Goal: Information Seeking & Learning: Find contact information

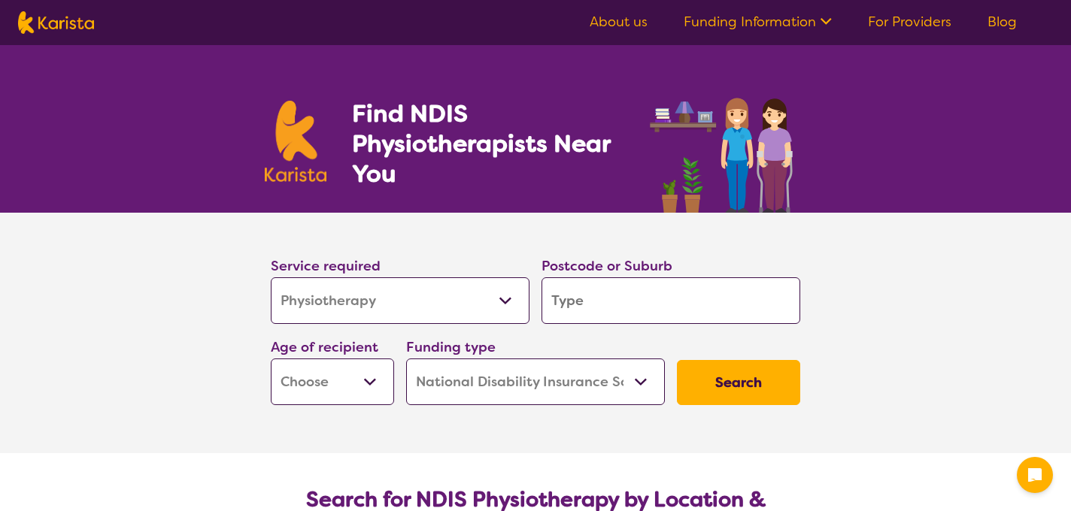
select select "Physiotherapy"
select select "NDIS"
select select "Physiotherapy"
select select "NDIS"
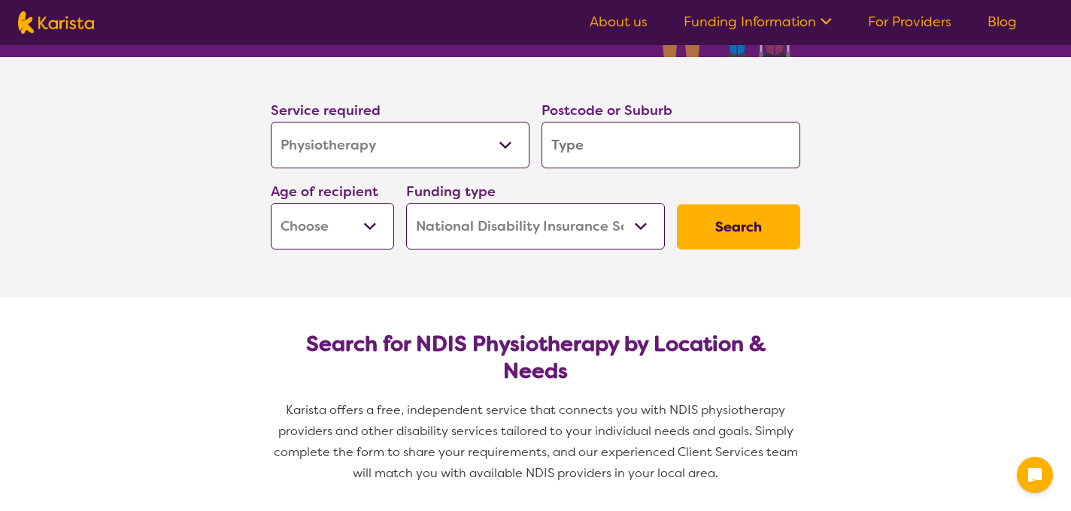
click at [747, 224] on button "Search" at bounding box center [738, 227] width 123 height 45
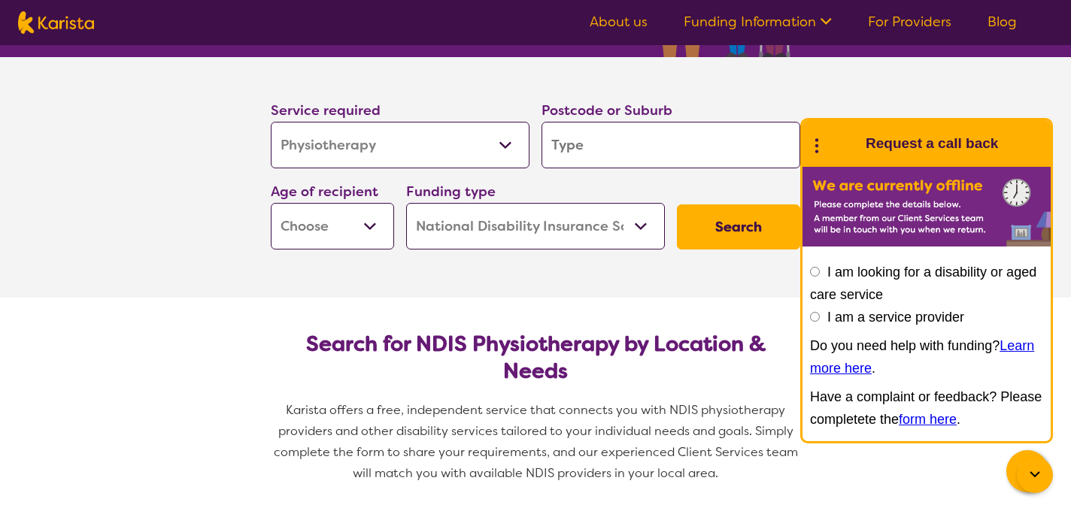
type input "2"
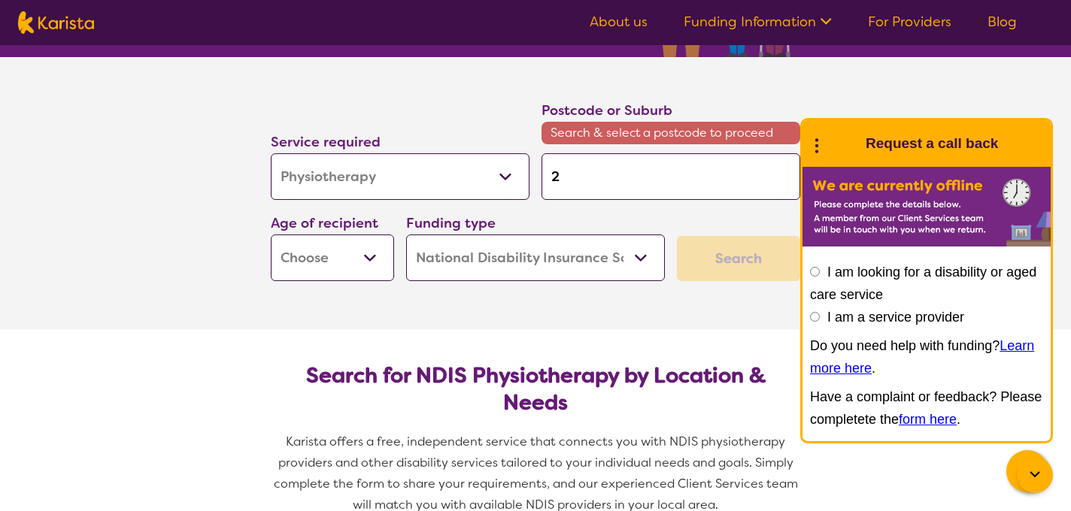
type input "21"
type input "212"
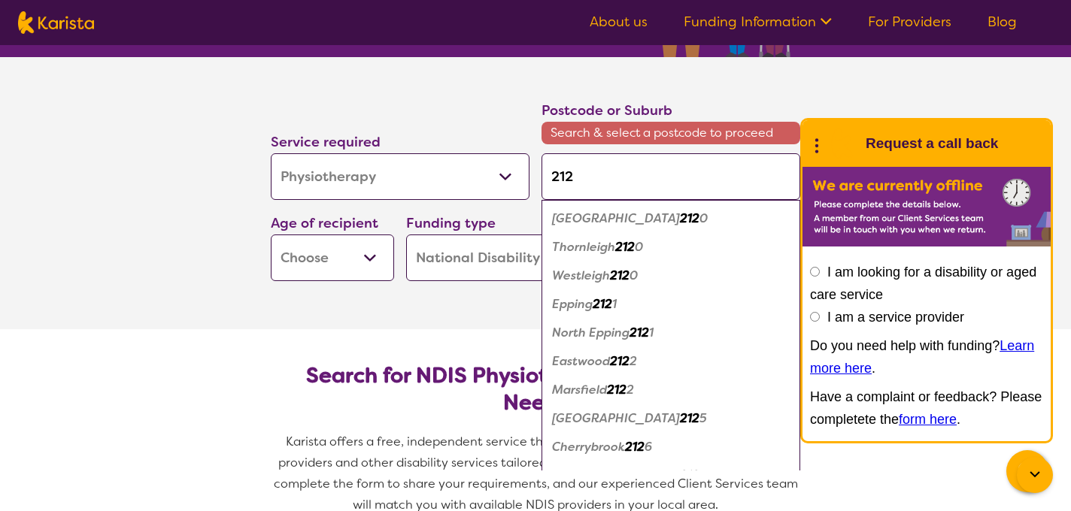
type input "2125"
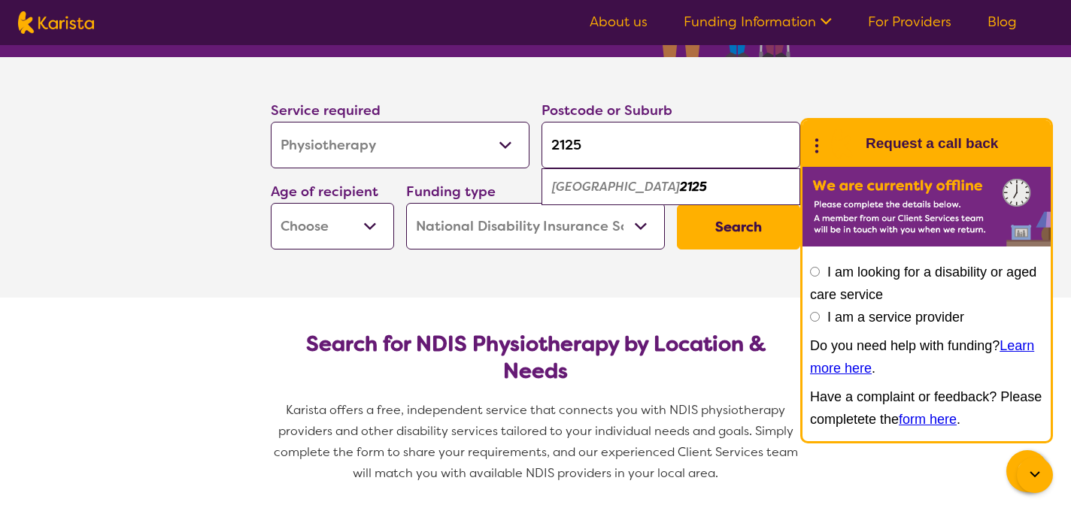
type input "212"
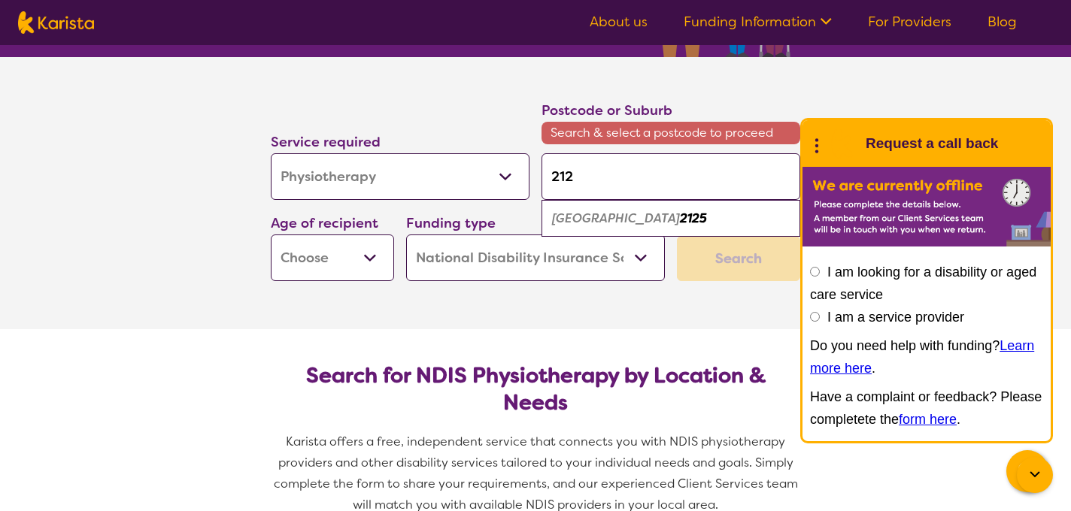
type input "21"
type input "2"
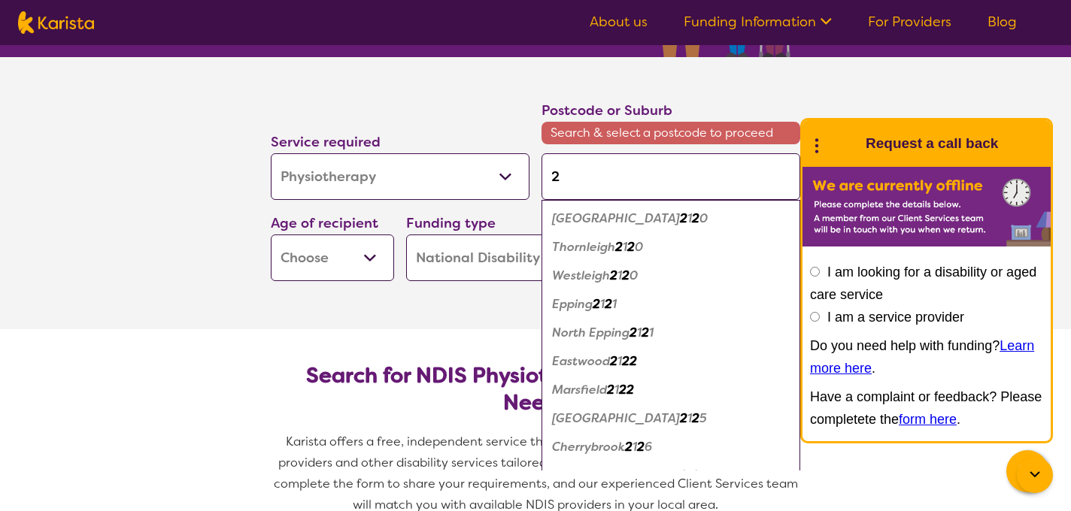
type input "21"
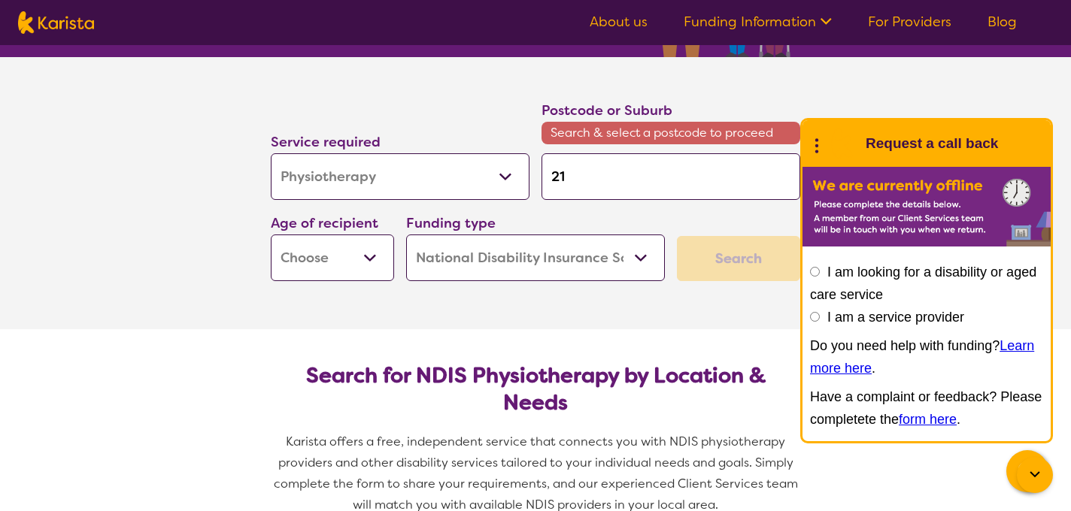
scroll to position [0, 0]
click at [580, 173] on input "21" at bounding box center [670, 176] width 259 height 47
type input "2"
type input "22"
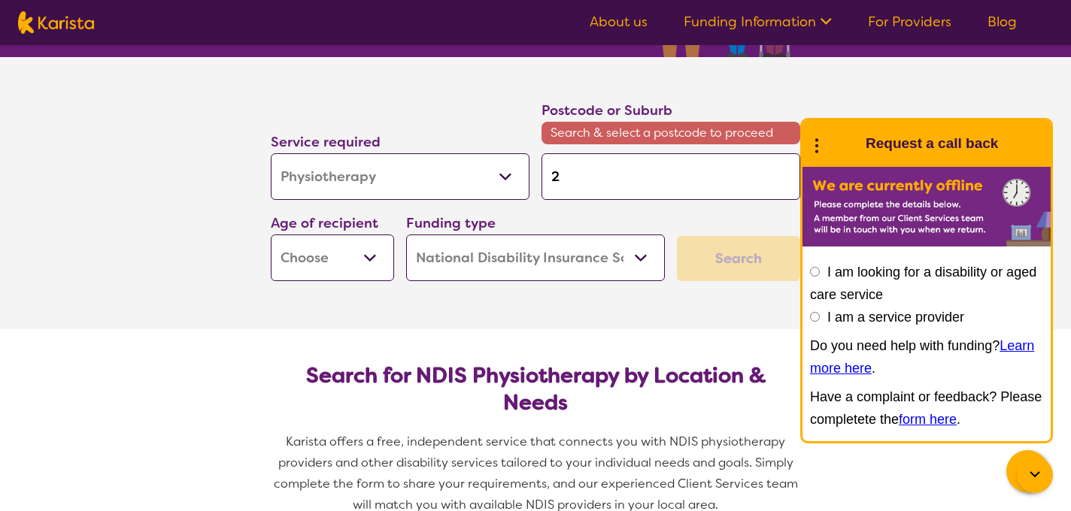
type input "22"
type input "221"
type input "2212"
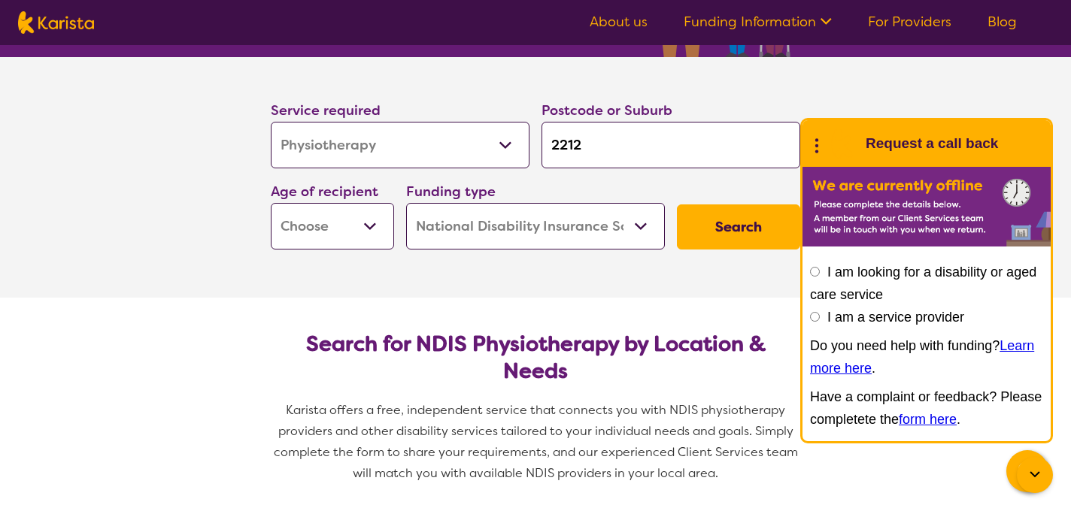
scroll to position [124, 0]
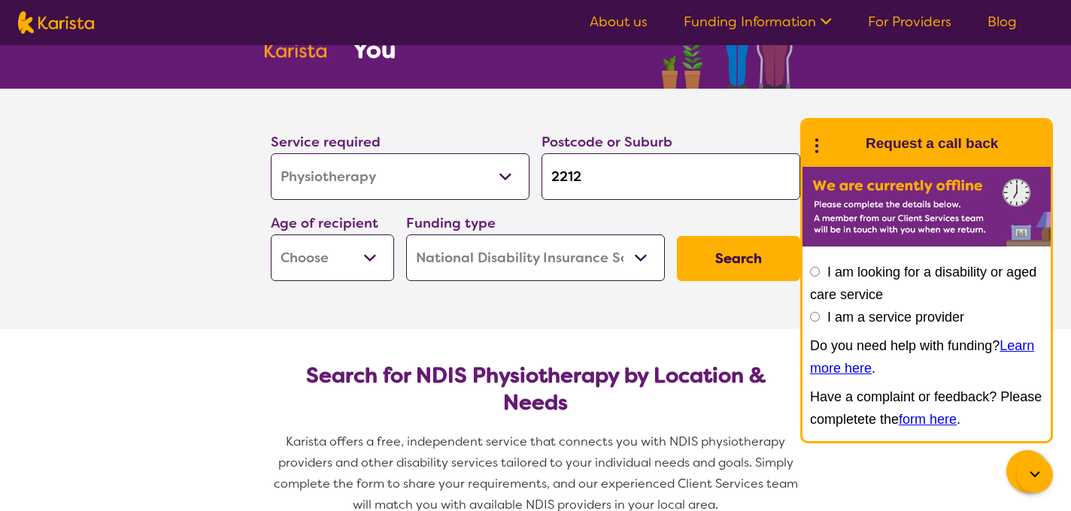
type input "2212"
click at [677, 236] on button "Search" at bounding box center [738, 258] width 123 height 45
click at [336, 255] on select "Early Childhood - 0 to 9 Child - 10 to 11 Adolescent - 12 to 17 Adult - 18 to 6…" at bounding box center [332, 258] width 123 height 47
select select "EC"
click at [271, 235] on select "Early Childhood - 0 to 9 Child - 10 to 11 Adolescent - 12 to 17 Adult - 18 to 6…" at bounding box center [332, 258] width 123 height 47
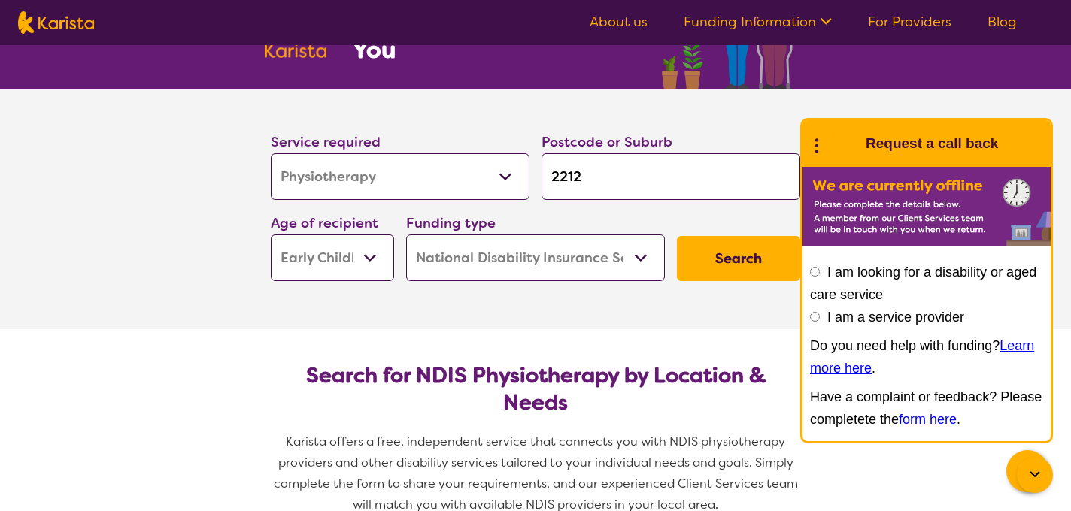
select select "EC"
click at [743, 256] on button "Search" at bounding box center [738, 258] width 123 height 45
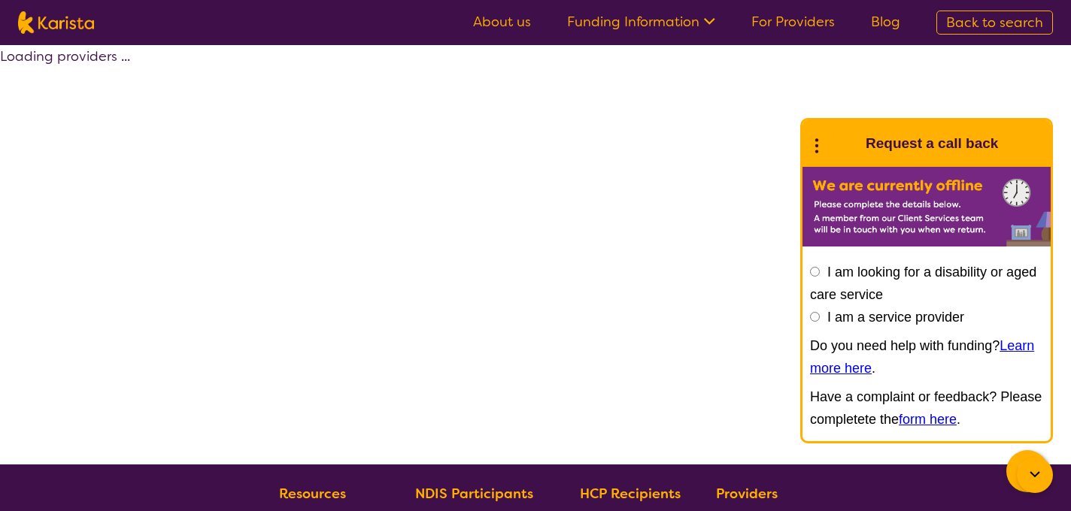
select select "by_score"
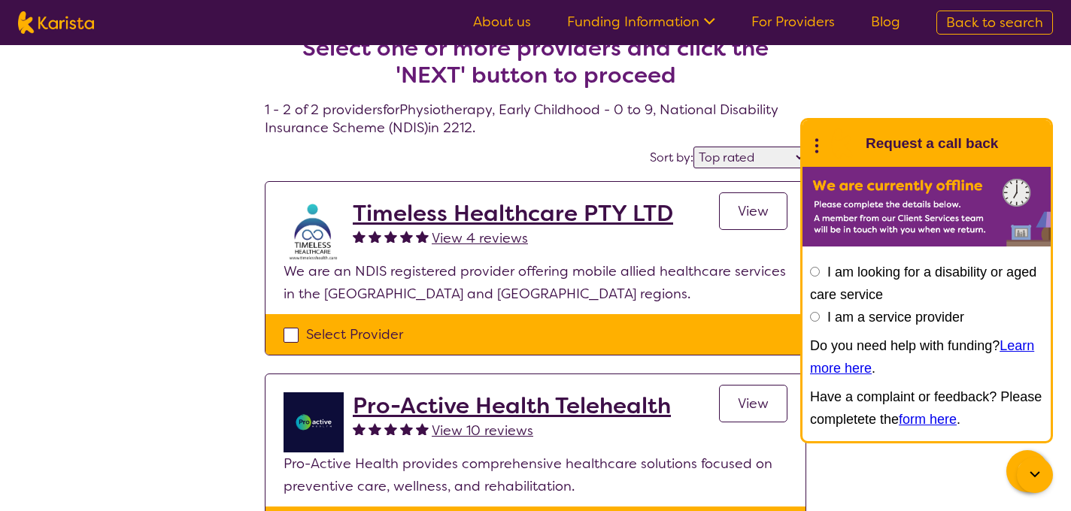
scroll to position [40, 0]
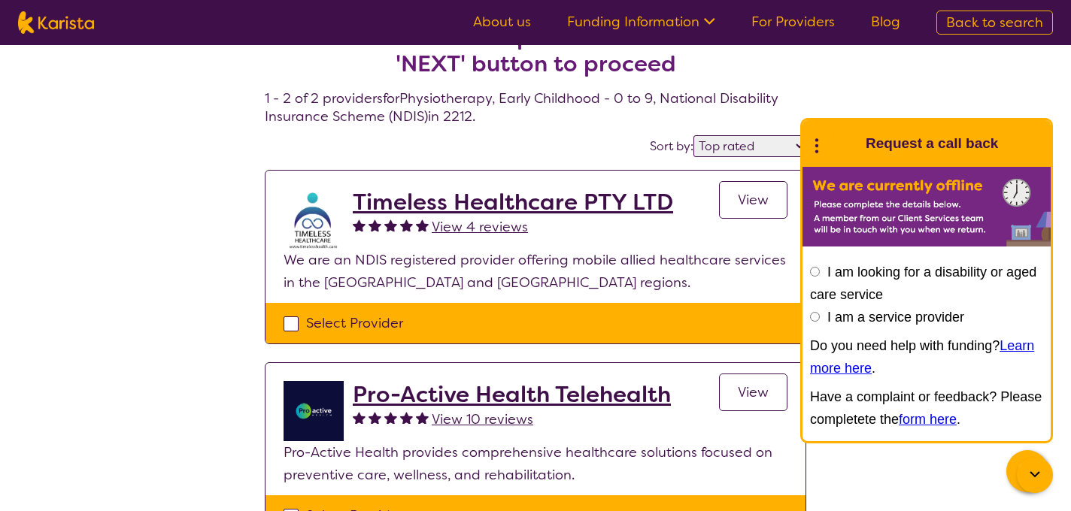
click at [525, 200] on h2 "Timeless Healthcare PTY LTD" at bounding box center [513, 202] width 320 height 27
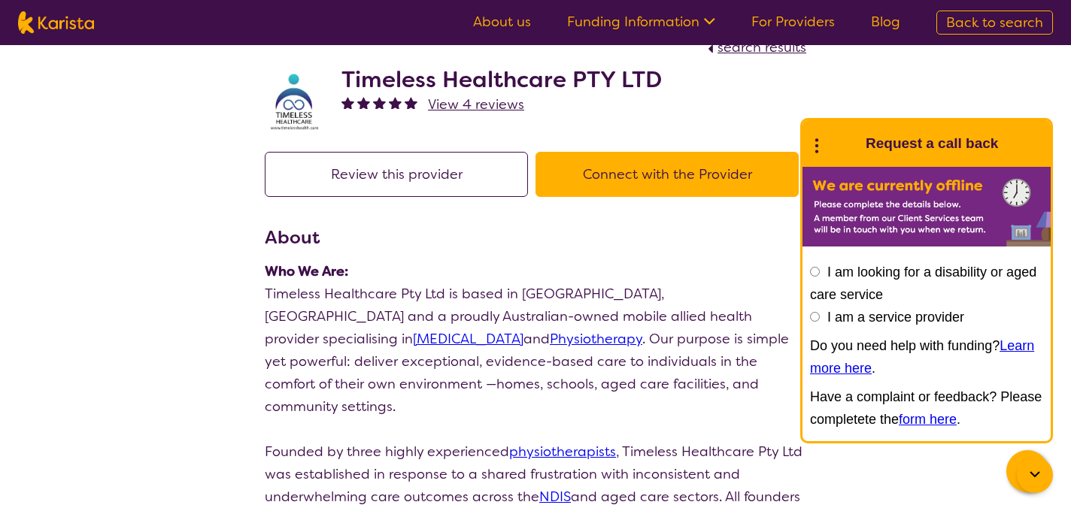
scroll to position [29, 0]
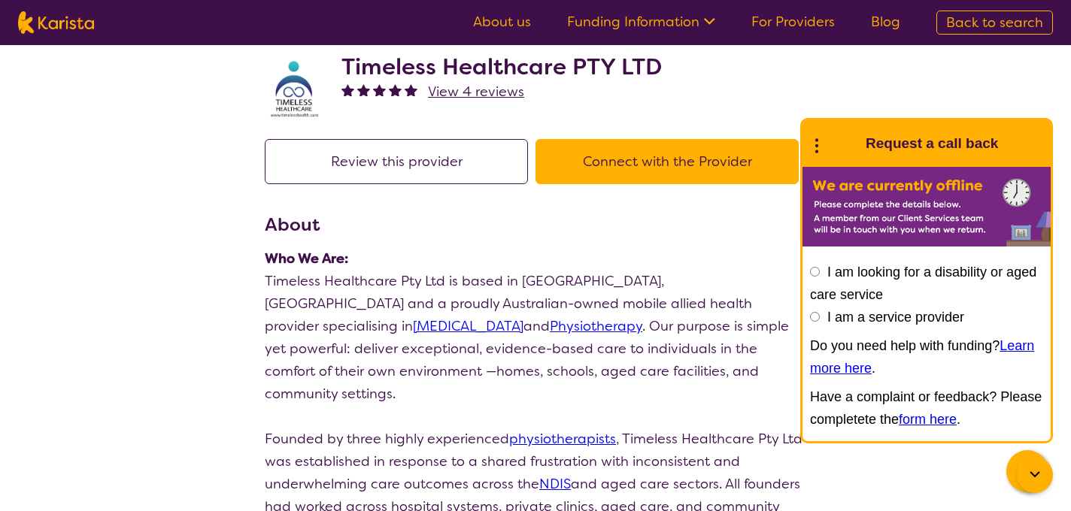
select select "by_score"
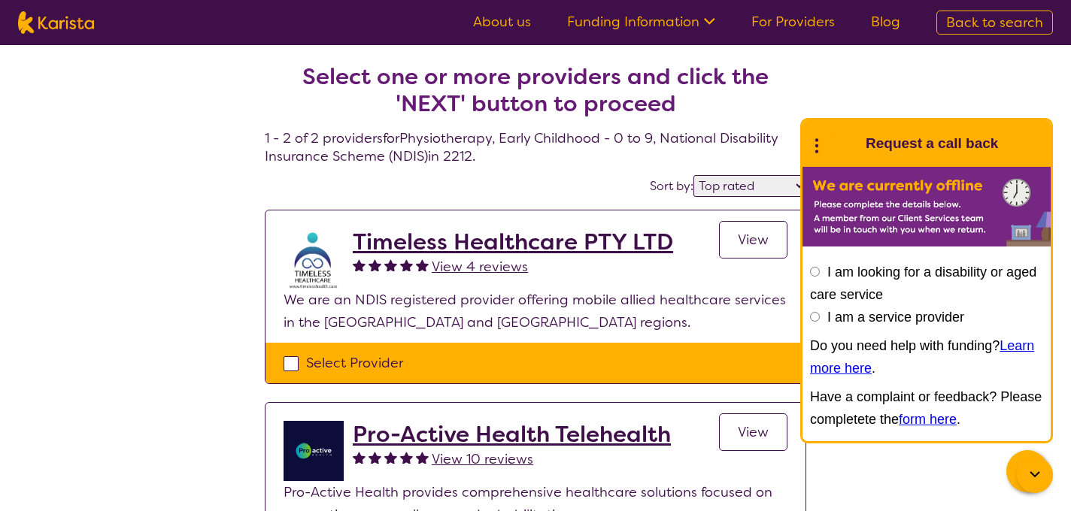
scroll to position [124, 0]
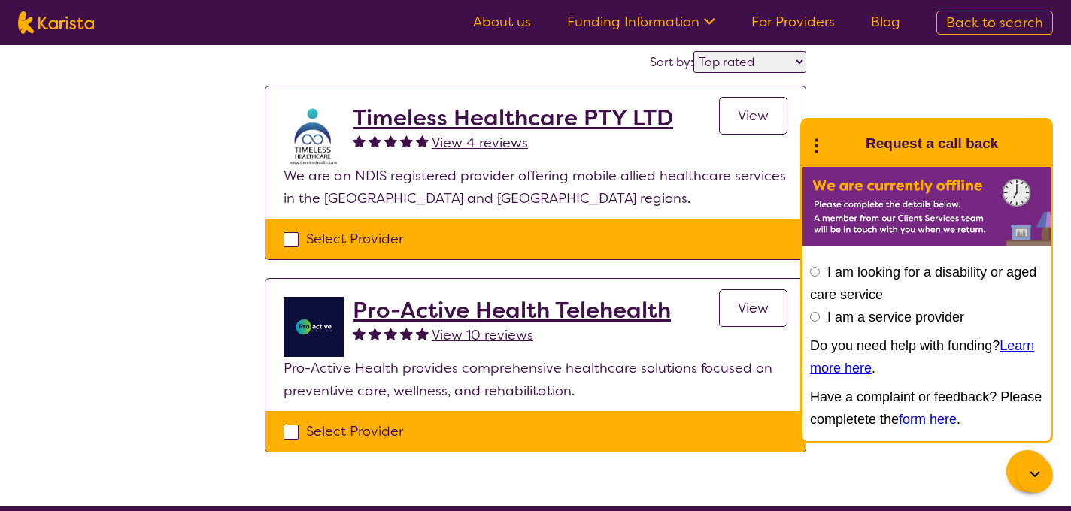
select select "Physiotherapy"
select select "EC"
select select "NDIS"
select select "Physiotherapy"
select select "EC"
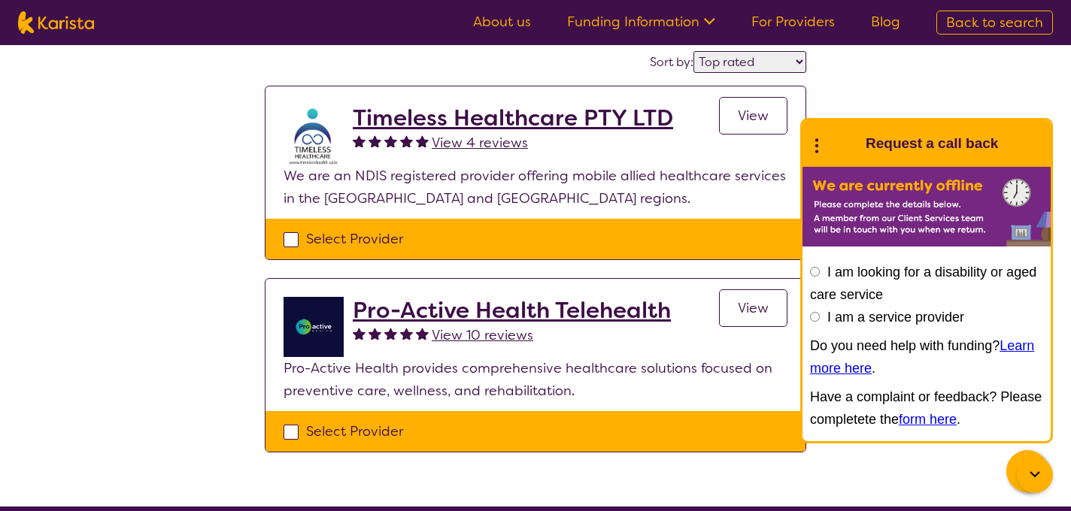
select select "NDIS"
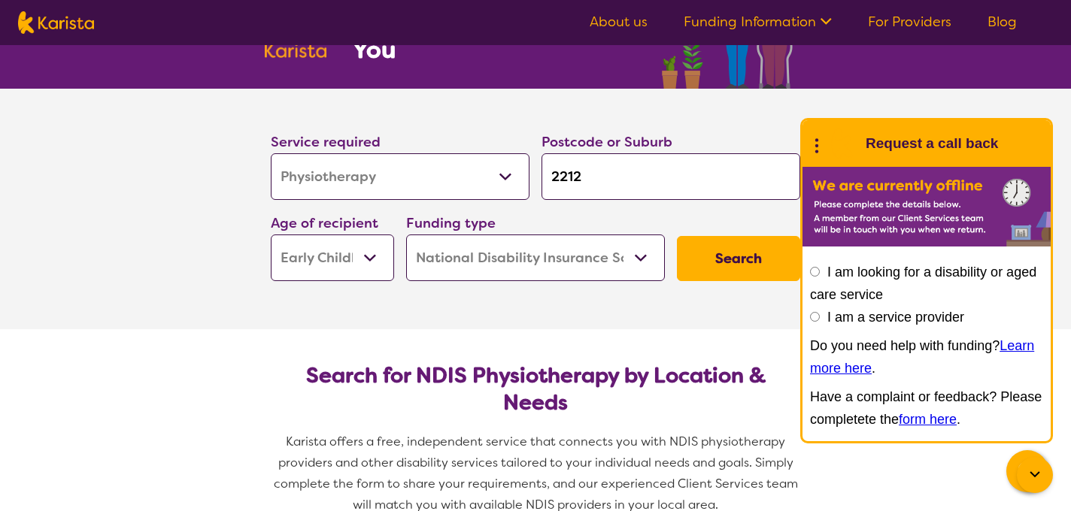
click at [337, 264] on select "Early Childhood - 0 to 9 Child - 10 to 11 Adolescent - 12 to 17 Adult - 18 to 6…" at bounding box center [332, 258] width 123 height 47
select select "CH"
click at [271, 235] on select "Early Childhood - 0 to 9 Child - 10 to 11 Adolescent - 12 to 17 Adult - 18 to 6…" at bounding box center [332, 258] width 123 height 47
select select "CH"
click at [737, 259] on button "Search" at bounding box center [738, 258] width 123 height 45
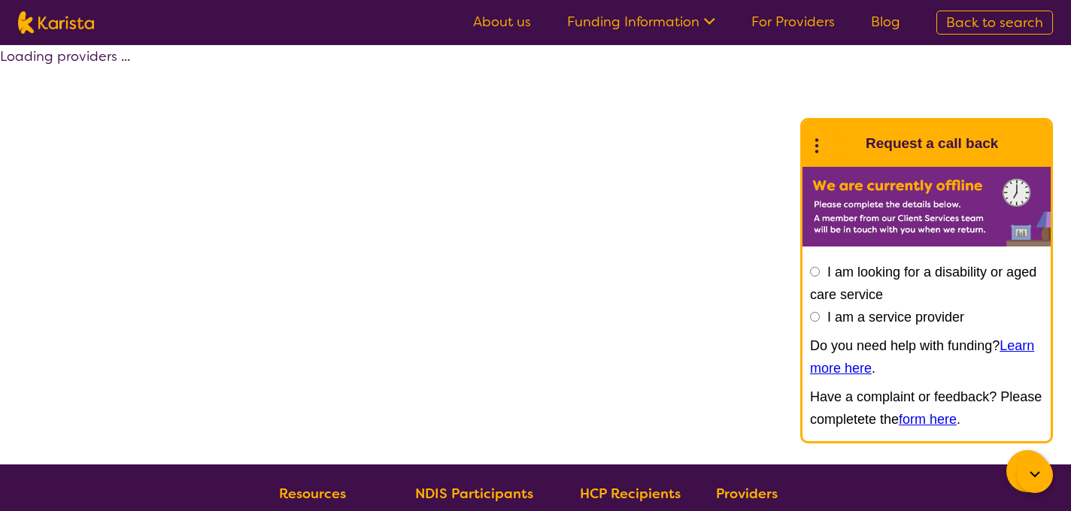
select select "by_score"
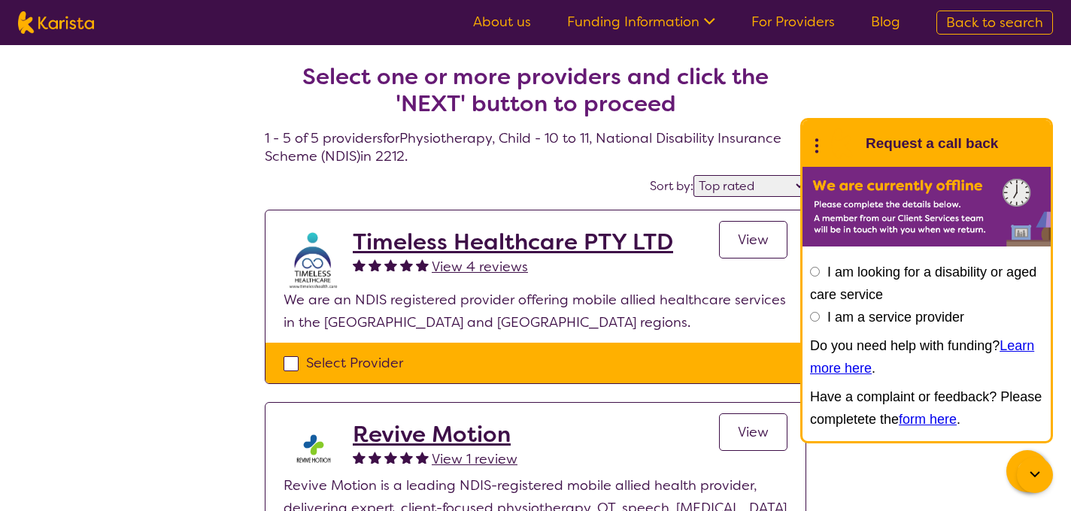
scroll to position [100, 0]
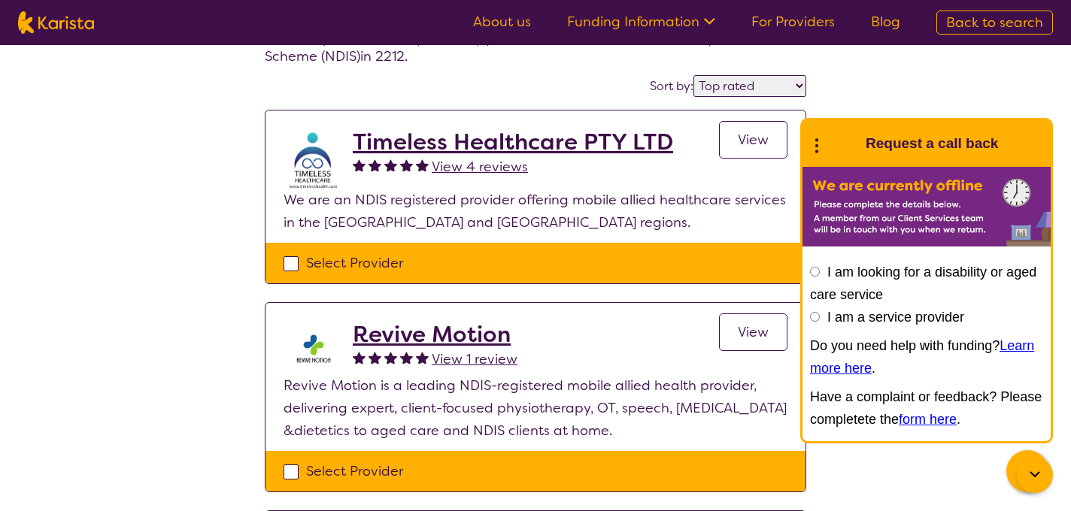
click at [448, 145] on h2 "Timeless Healthcare PTY LTD" at bounding box center [513, 142] width 320 height 27
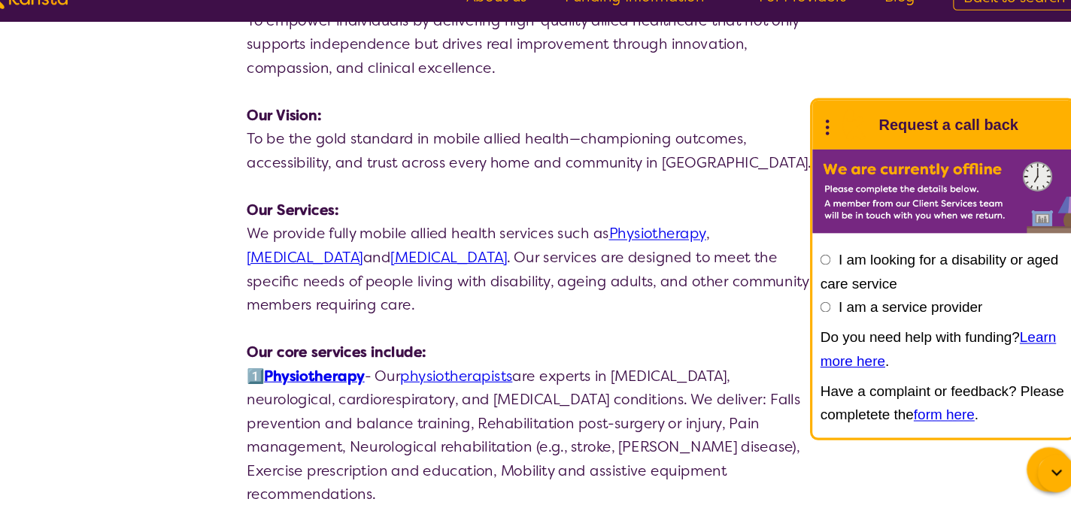
scroll to position [795, 0]
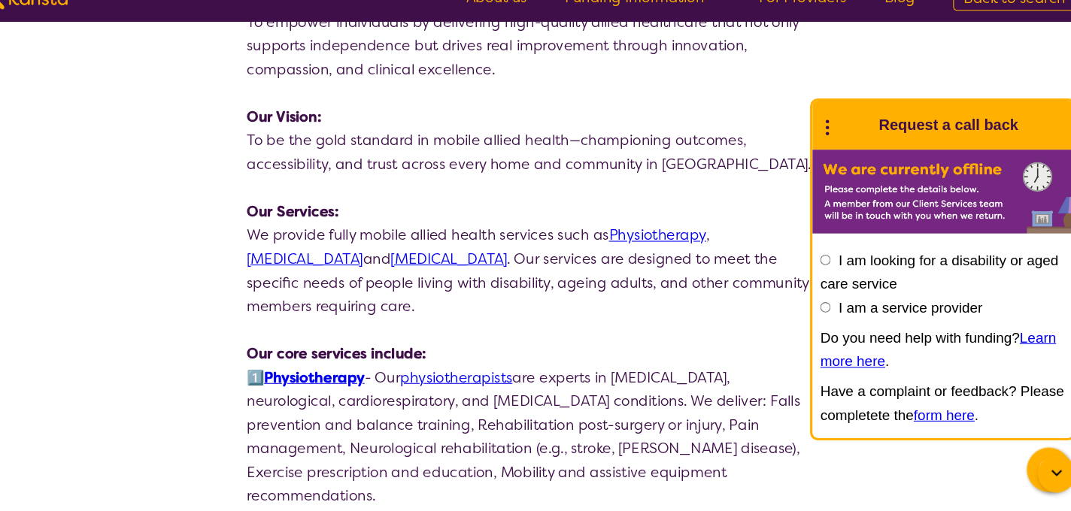
click at [634, 239] on link "Physiotherapy" at bounding box center [655, 248] width 92 height 18
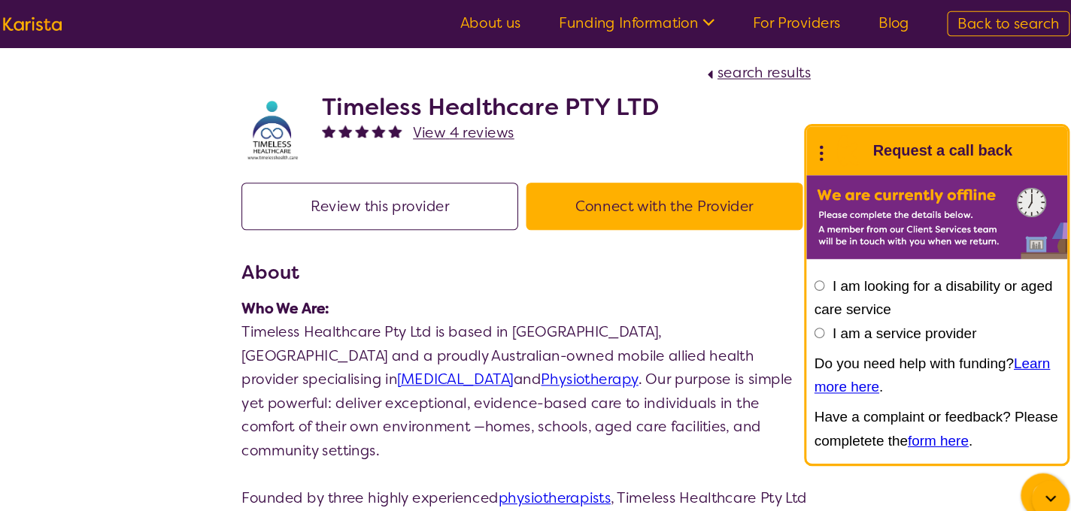
scroll to position [0, 0]
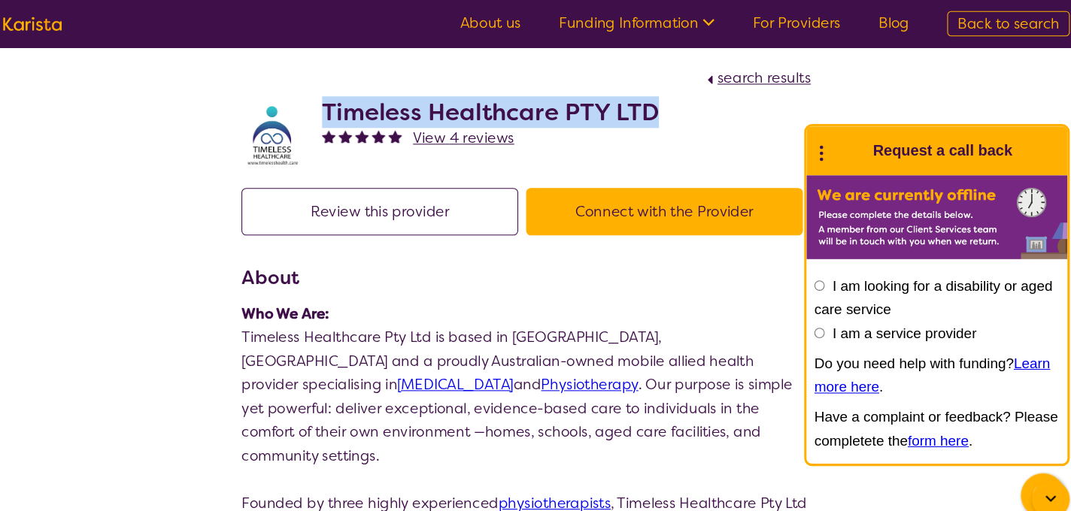
drag, startPoint x: 662, startPoint y: 102, endPoint x: 335, endPoint y: 114, distance: 326.5
click at [335, 114] on div "Timeless Healthcare PTY LTD View 4 reviews" at bounding box center [535, 123] width 541 height 75
copy h2 "Timeless Healthcare PTY LTD"
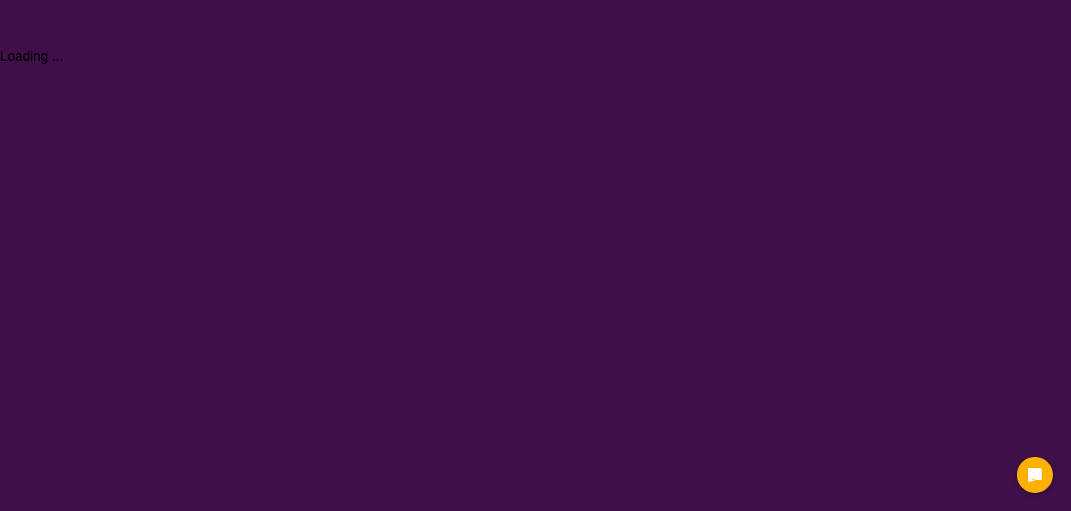
select select "Physiotherapy"
select select "CH"
select select "NDIS"
select select "Physiotherapy"
select select "CH"
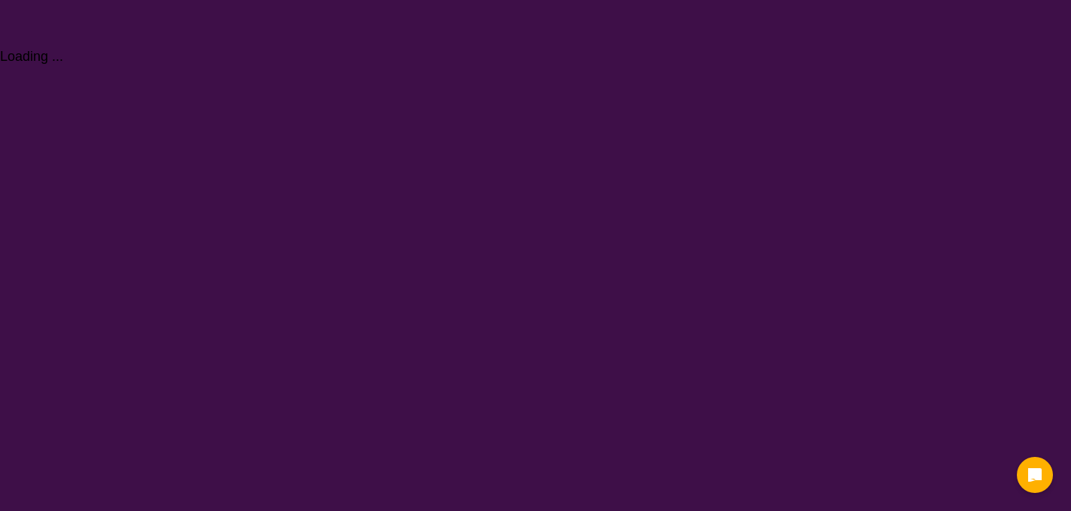
select select "NDIS"
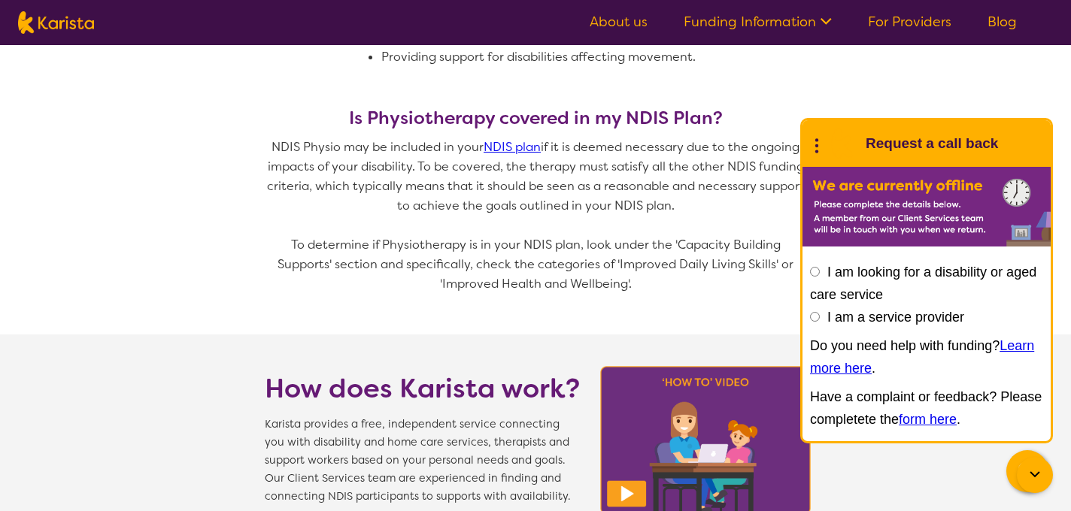
scroll to position [1087, 0]
